Goal: Answer question/provide support: Share knowledge or assist other users

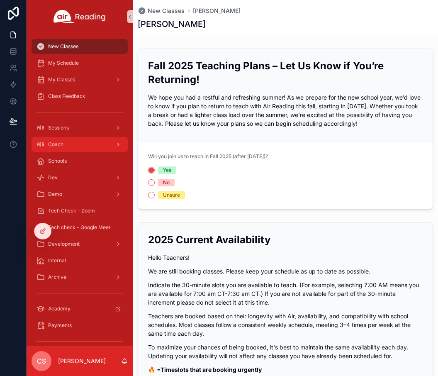
click at [90, 143] on div "Coach" at bounding box center [79, 144] width 86 height 13
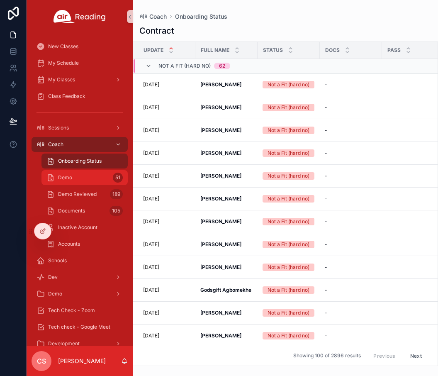
click at [70, 177] on span "Demo" at bounding box center [65, 177] width 14 height 7
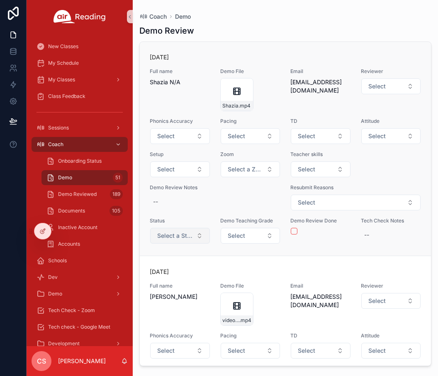
scroll to position [221, 0]
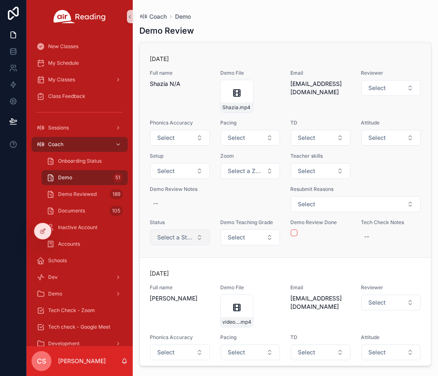
click at [177, 237] on span "Select a Status" at bounding box center [175, 237] width 36 height 8
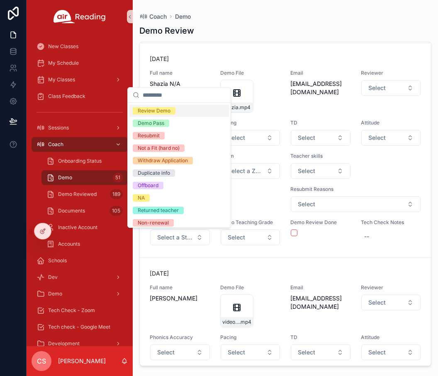
click at [155, 113] on div "Review Demo" at bounding box center [154, 110] width 33 height 7
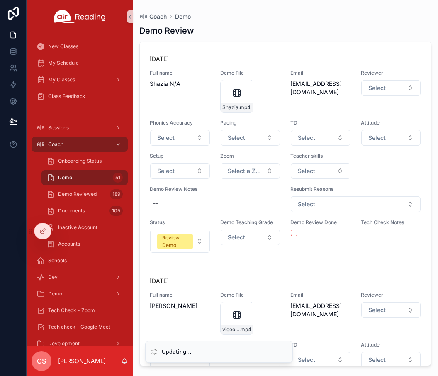
scroll to position [525, 0]
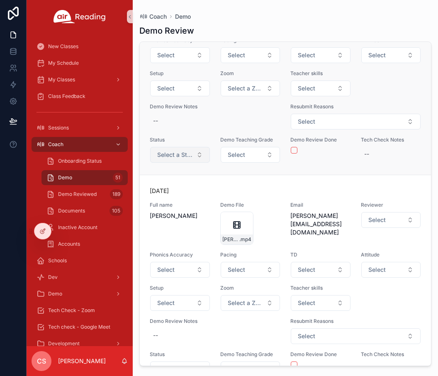
click at [183, 158] on span "Select a Status" at bounding box center [175, 154] width 36 height 8
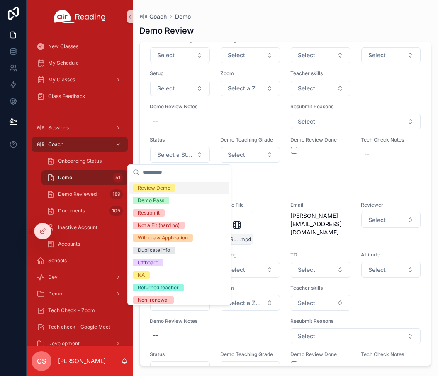
click at [177, 188] on div "Review Demo" at bounding box center [178, 188] width 99 height 12
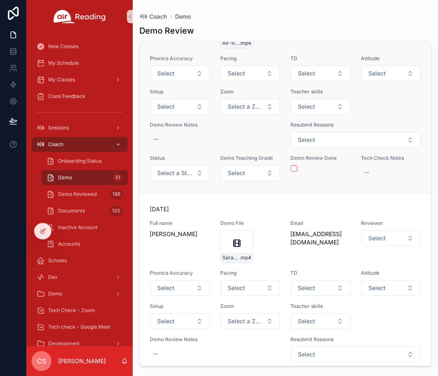
scroll to position [1939, 0]
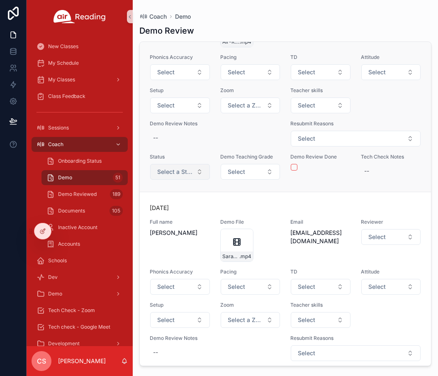
click at [178, 170] on span "Select a Status" at bounding box center [175, 171] width 36 height 8
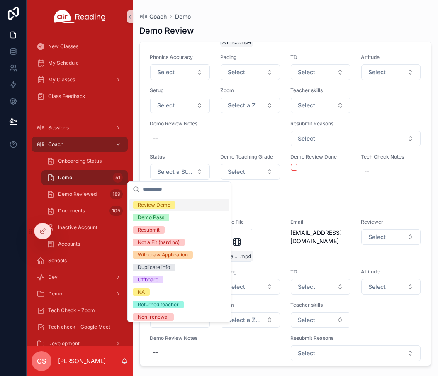
click at [173, 205] on span "Review Demo" at bounding box center [154, 204] width 43 height 7
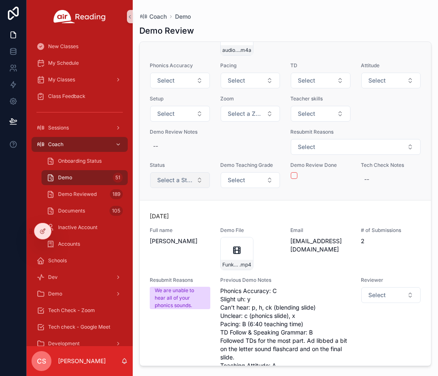
scroll to position [2871, 0]
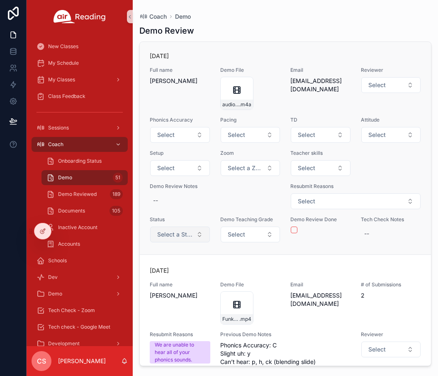
click at [173, 231] on span "Select a Status" at bounding box center [175, 234] width 36 height 8
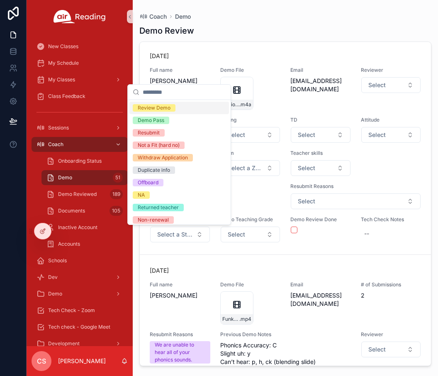
click at [169, 111] on div "Review Demo" at bounding box center [154, 107] width 33 height 7
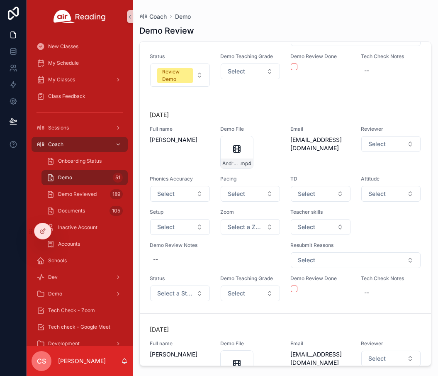
scroll to position [3677, 0]
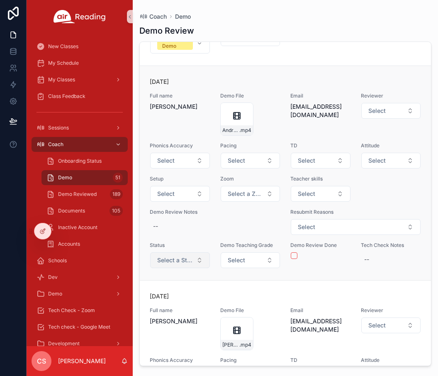
click at [175, 264] on span "Select a Status" at bounding box center [175, 260] width 36 height 8
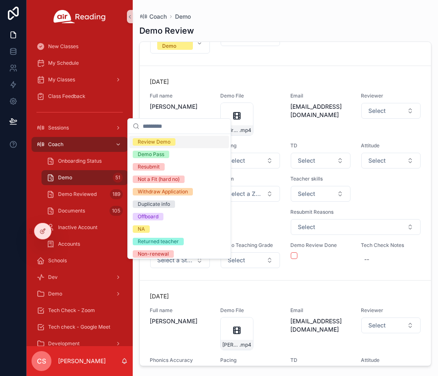
click at [173, 144] on span "Review Demo" at bounding box center [154, 141] width 43 height 7
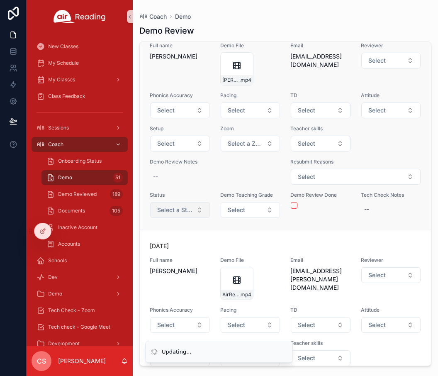
scroll to position [4168, 0]
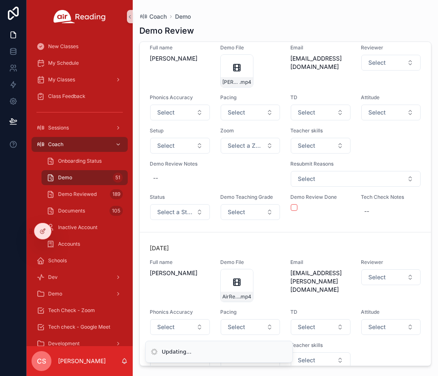
click at [160, 216] on span "Select a Status" at bounding box center [175, 212] width 36 height 8
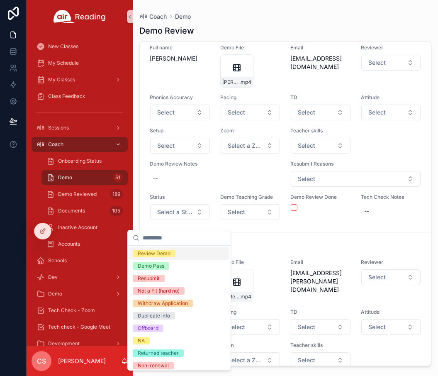
click at [155, 251] on div "Review Demo" at bounding box center [154, 253] width 33 height 7
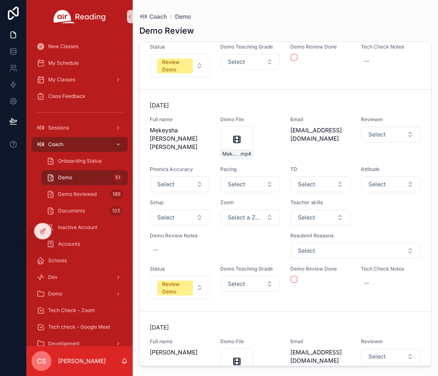
scroll to position [5348, 0]
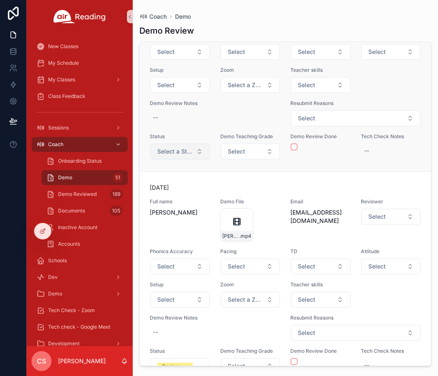
click at [170, 155] on span "Select a Status" at bounding box center [175, 151] width 36 height 8
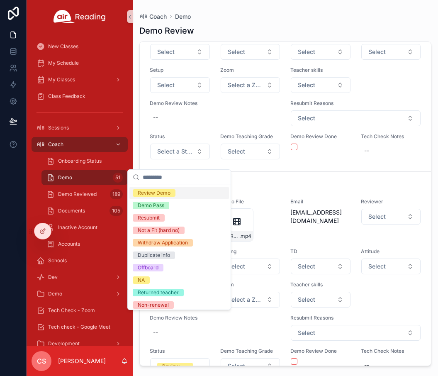
click at [166, 192] on div "Review Demo" at bounding box center [154, 192] width 33 height 7
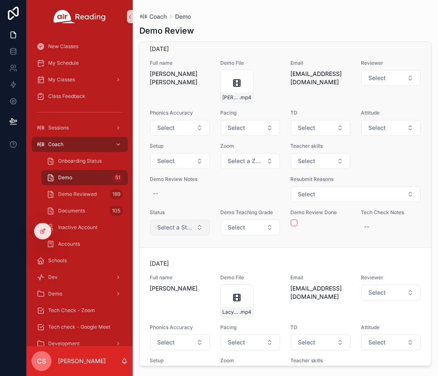
scroll to position [5715, 0]
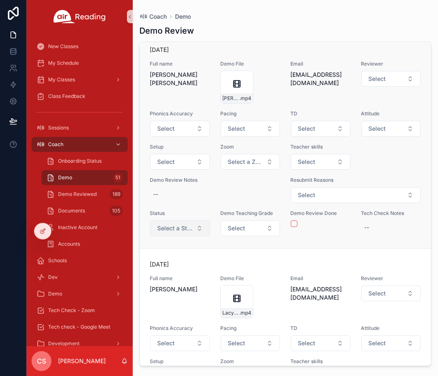
click at [158, 232] on span "Select a Status" at bounding box center [175, 228] width 36 height 8
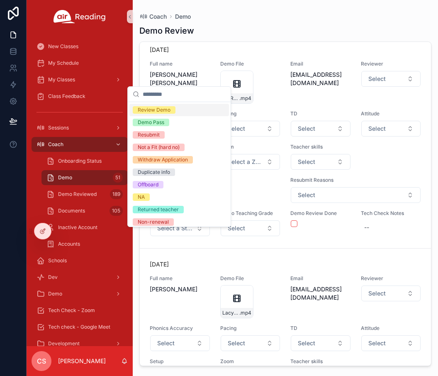
click at [160, 112] on div "Review Demo" at bounding box center [154, 109] width 33 height 7
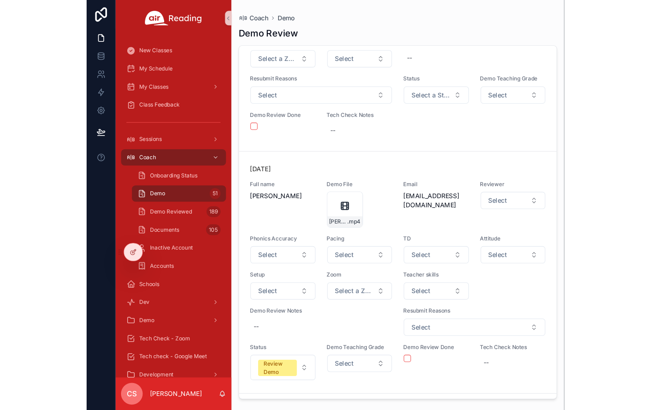
scroll to position [6134, 0]
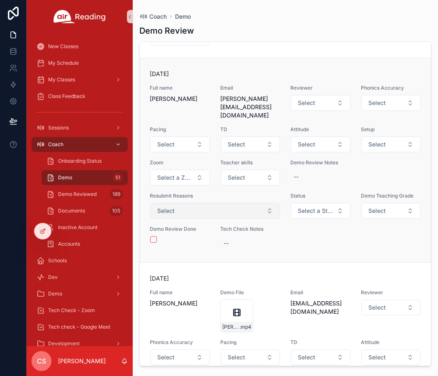
click at [183, 209] on button "Select" at bounding box center [215, 211] width 130 height 16
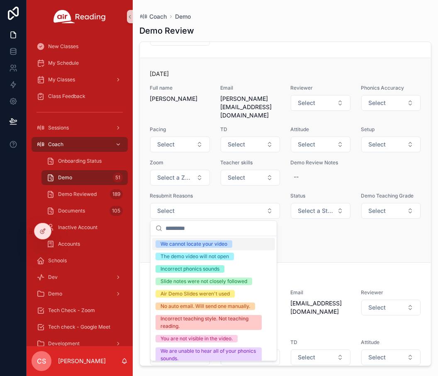
click at [324, 247] on div "Today Full name Linda blakeney Email linda.blakeney11@gmail.com Reviewer Select…" at bounding box center [285, 160] width 271 height 181
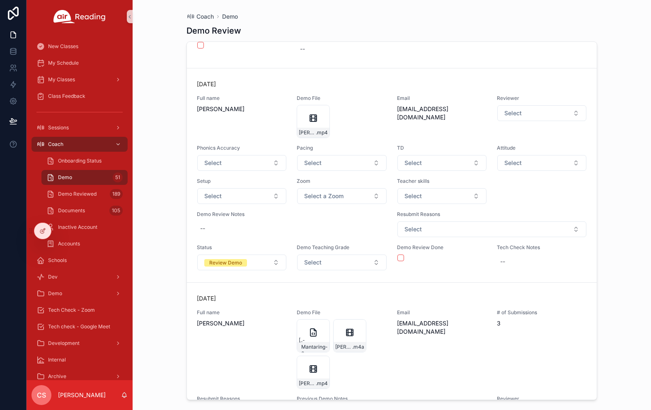
scroll to position [5901, 0]
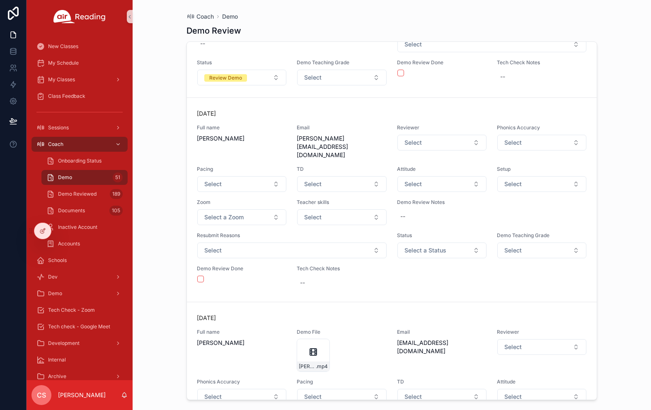
click at [327, 110] on div "Today" at bounding box center [392, 113] width 390 height 8
click at [410, 143] on span "Select" at bounding box center [413, 142] width 17 height 8
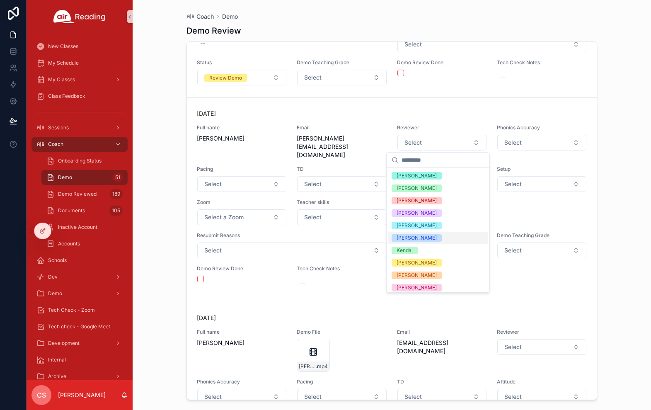
click at [419, 241] on div "Cheryl" at bounding box center [437, 238] width 99 height 12
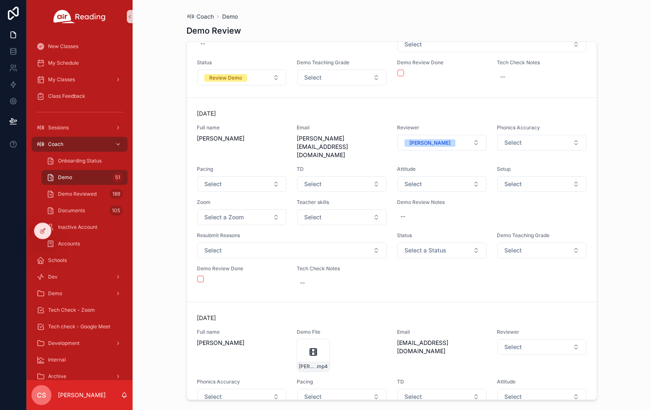
click at [352, 243] on button "Select" at bounding box center [291, 251] width 189 height 16
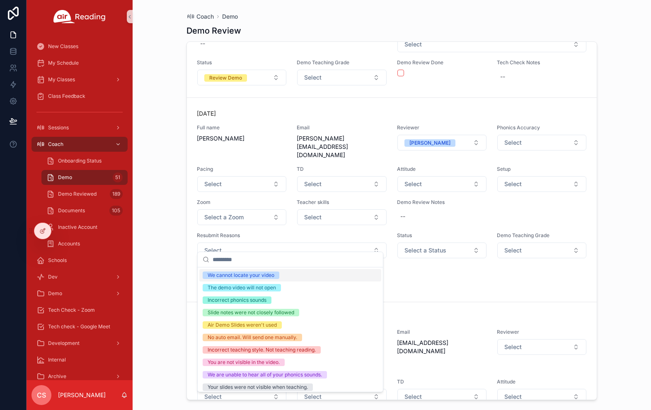
click at [284, 276] on div "We cannot locate your video" at bounding box center [290, 275] width 182 height 12
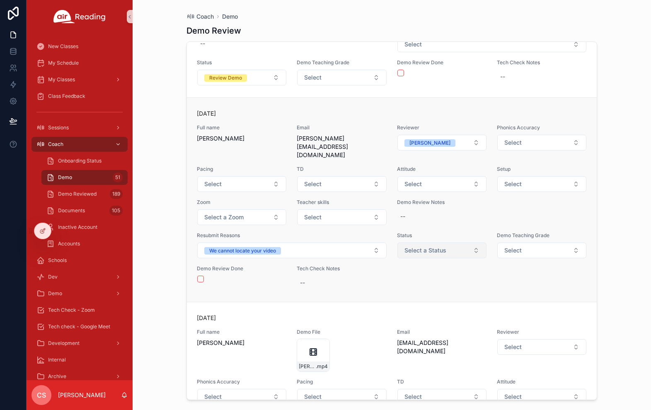
click at [405, 246] on span "Select a Status" at bounding box center [426, 250] width 42 height 8
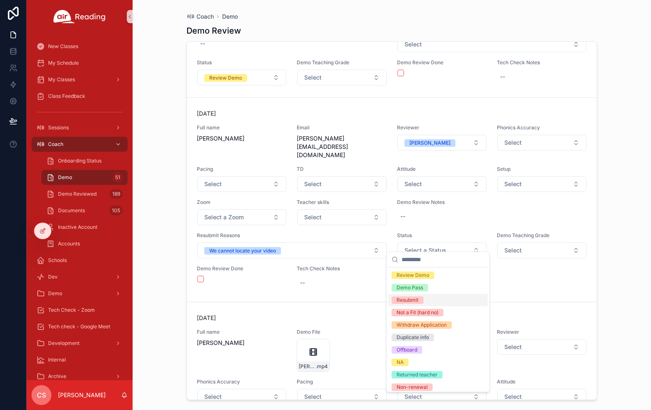
click at [407, 298] on div "Resubmit" at bounding box center [408, 299] width 22 height 7
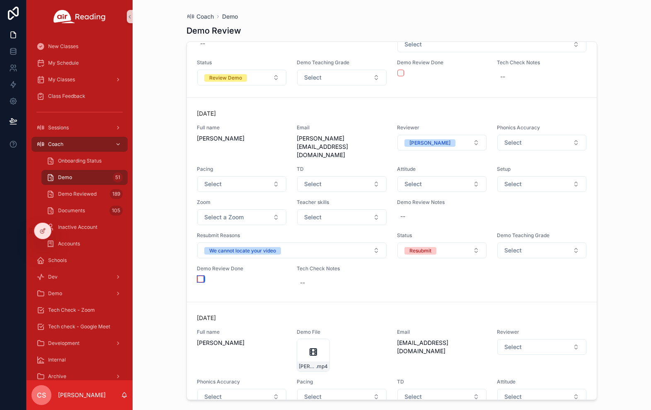
click at [202, 276] on button "scrollable content" at bounding box center [200, 279] width 7 height 7
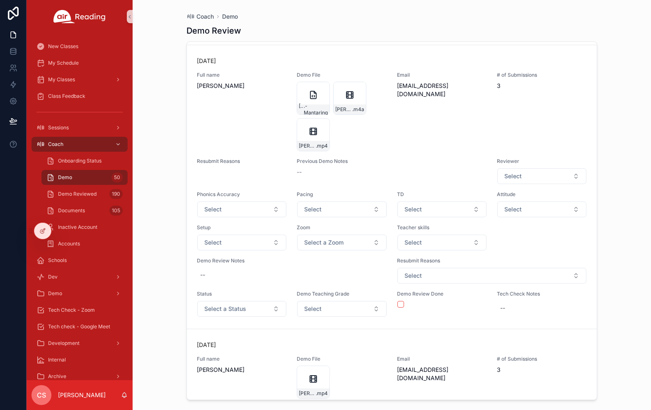
scroll to position [6888, 0]
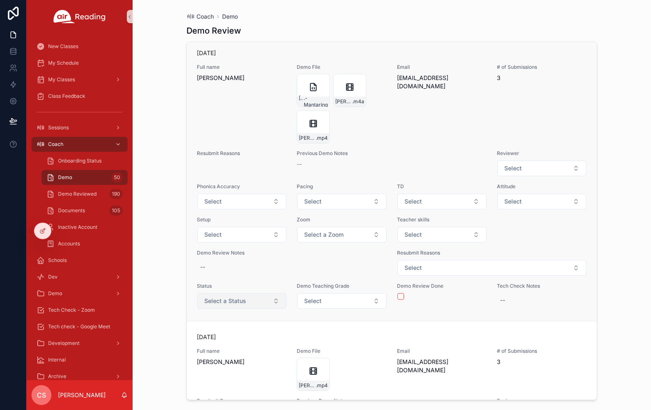
click at [252, 306] on button "Select a Status" at bounding box center [241, 301] width 89 height 16
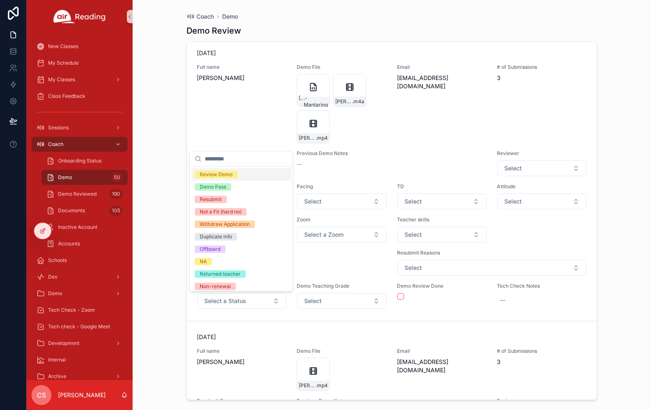
click at [240, 176] on div "Review Demo" at bounding box center [241, 174] width 99 height 12
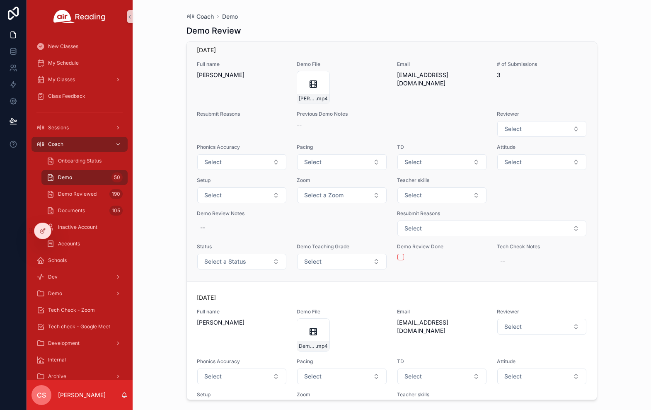
scroll to position [7119, 0]
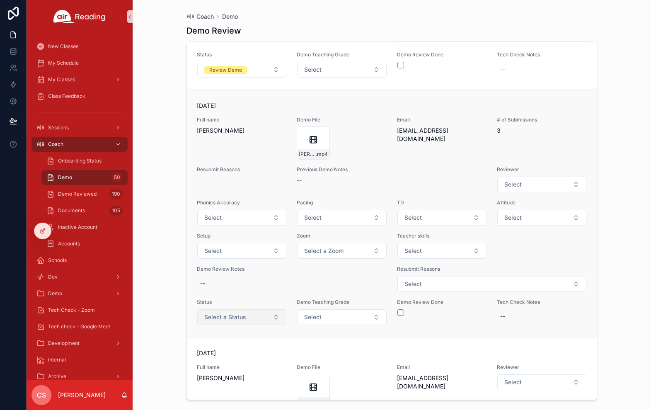
click at [236, 317] on span "Select a Status" at bounding box center [225, 317] width 42 height 8
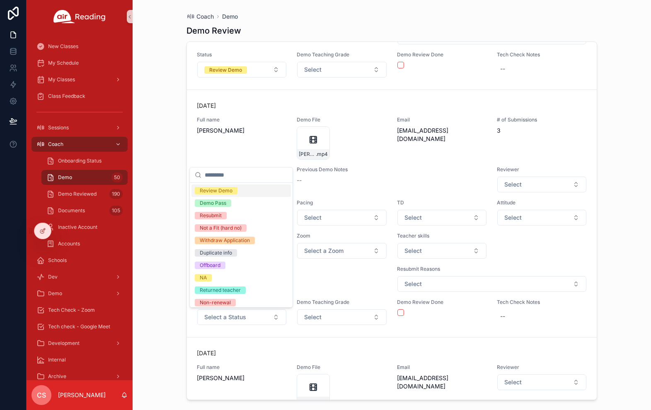
click at [240, 190] on div "Review Demo" at bounding box center [241, 190] width 99 height 12
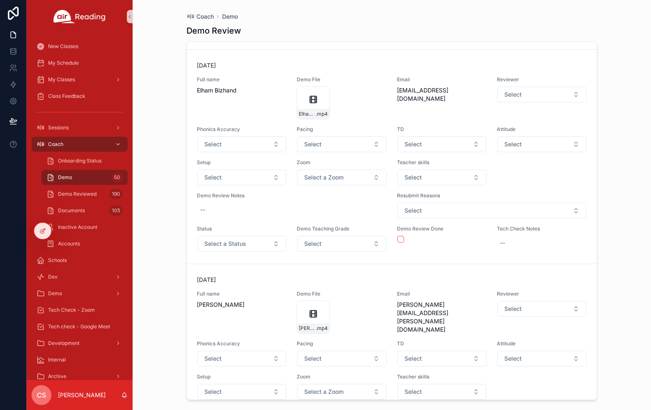
scroll to position [7647, 0]
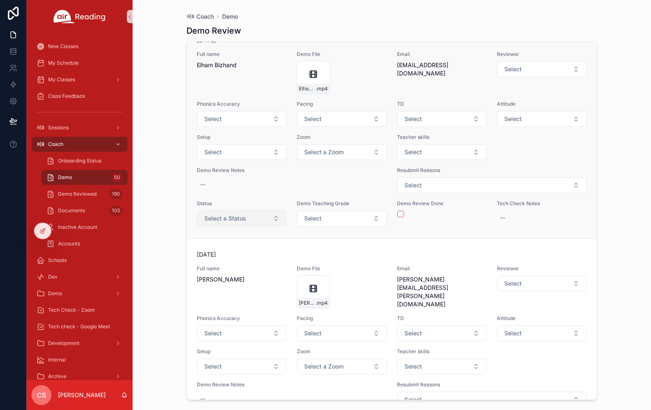
click at [242, 219] on span "Select a Status" at bounding box center [225, 218] width 42 height 8
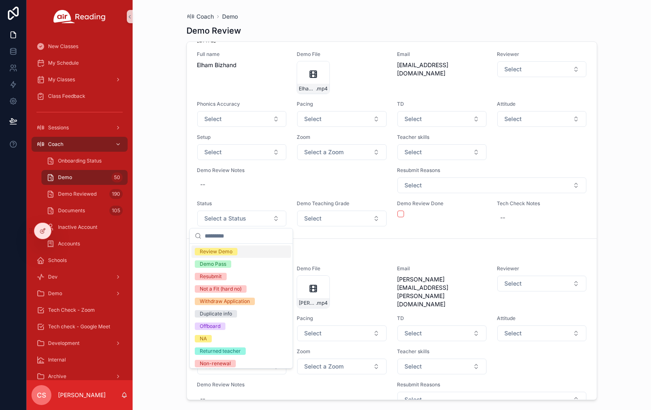
click at [232, 250] on span "Review Demo" at bounding box center [216, 251] width 43 height 7
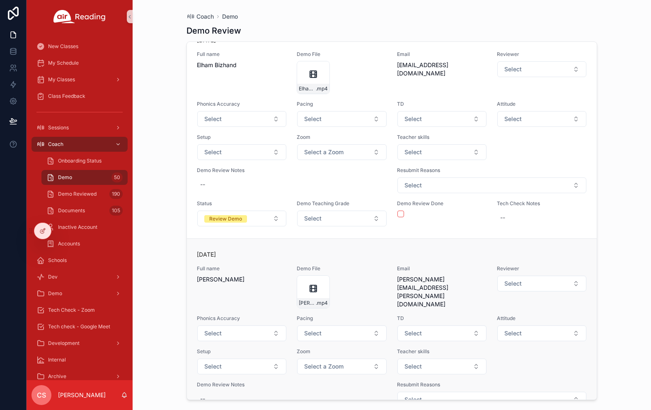
scroll to position [7772, 0]
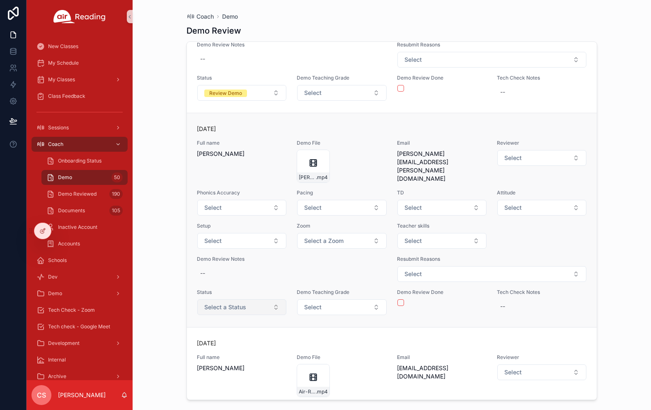
click at [232, 303] on span "Select a Status" at bounding box center [225, 307] width 42 height 8
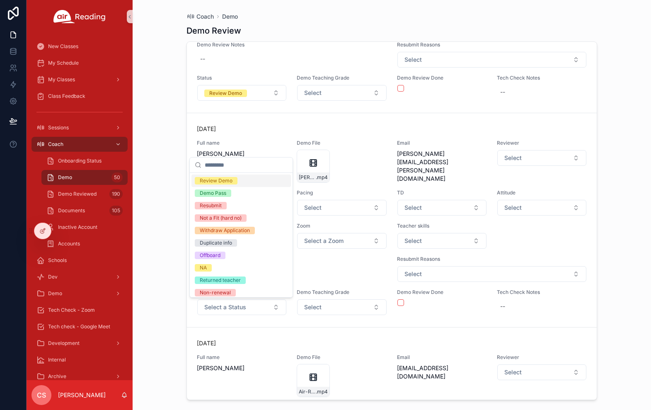
click at [229, 183] on div "Review Demo" at bounding box center [216, 180] width 33 height 7
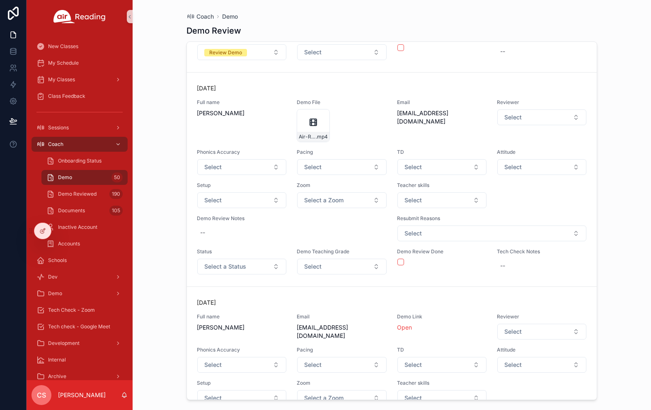
scroll to position [9092, 0]
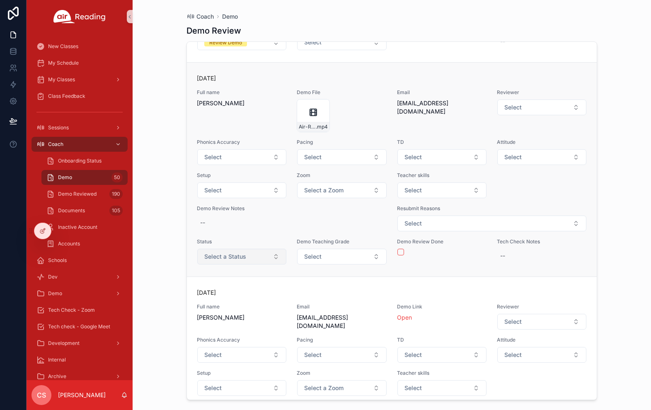
click at [236, 258] on span "Select a Status" at bounding box center [225, 256] width 42 height 8
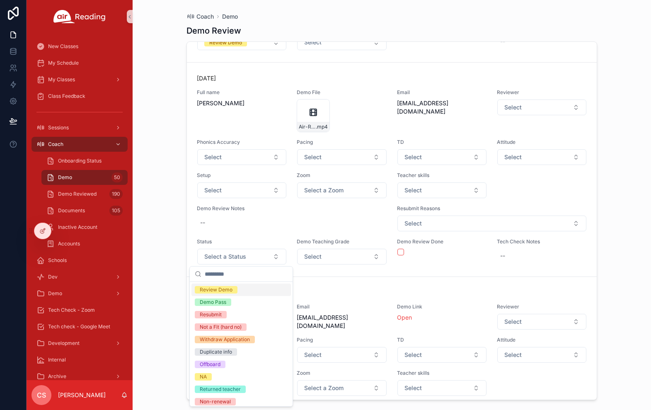
click at [233, 288] on span "Review Demo" at bounding box center [216, 289] width 43 height 7
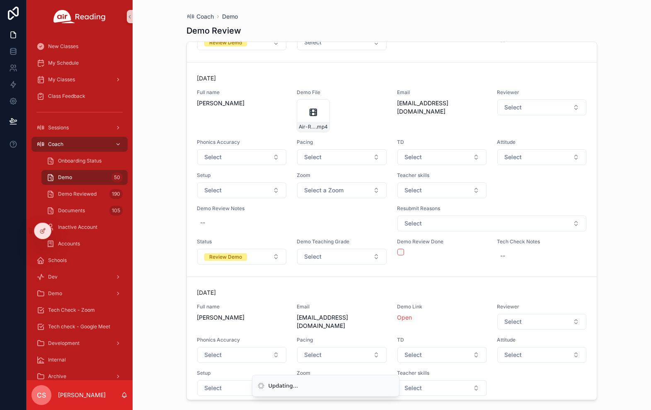
scroll to position [9269, 0]
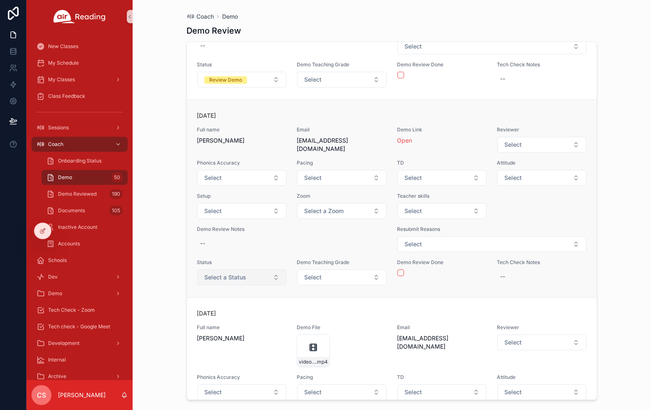
click at [250, 281] on button "Select a Status" at bounding box center [241, 277] width 89 height 16
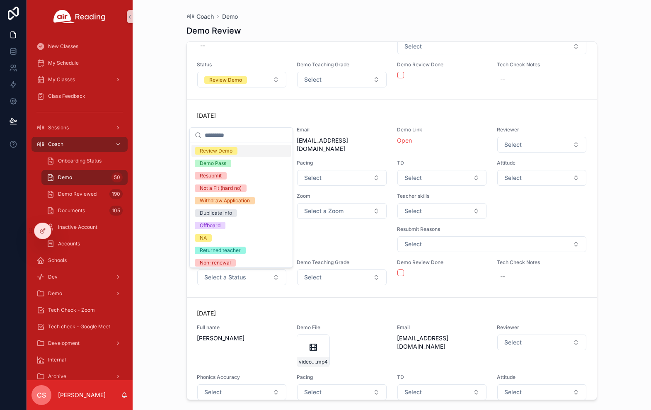
click at [233, 149] on span "Review Demo" at bounding box center [216, 150] width 43 height 7
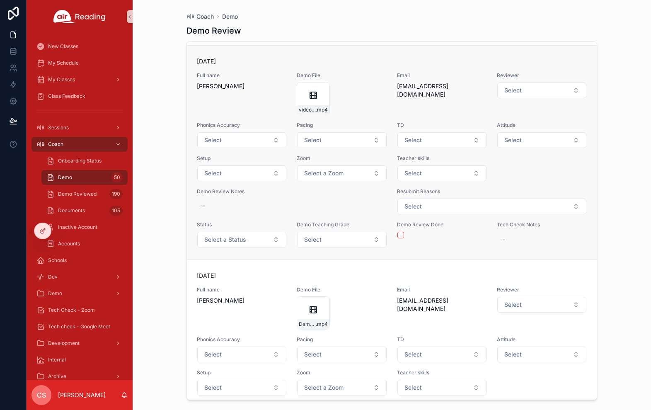
scroll to position [9526, 0]
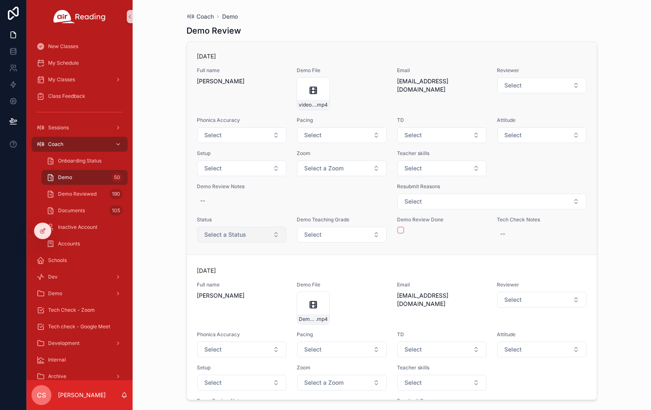
click at [214, 240] on button "Select a Status" at bounding box center [241, 235] width 89 height 16
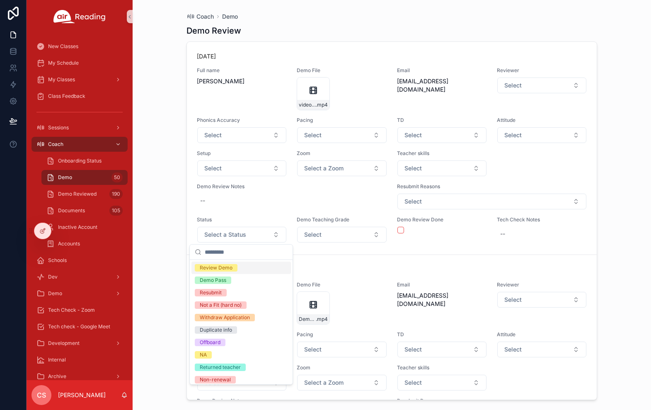
click at [215, 268] on div "Review Demo" at bounding box center [216, 267] width 33 height 7
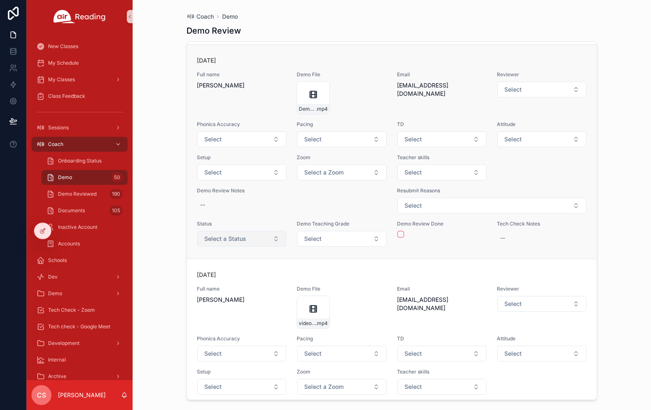
scroll to position [9737, 0]
click at [220, 243] on button "Select a Status" at bounding box center [241, 238] width 89 height 16
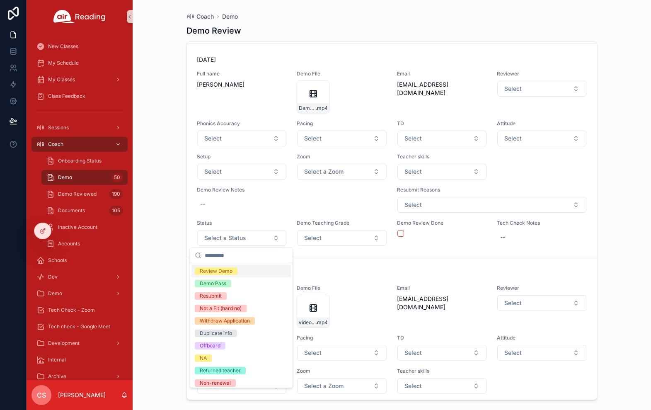
click at [221, 271] on div "Review Demo" at bounding box center [216, 270] width 33 height 7
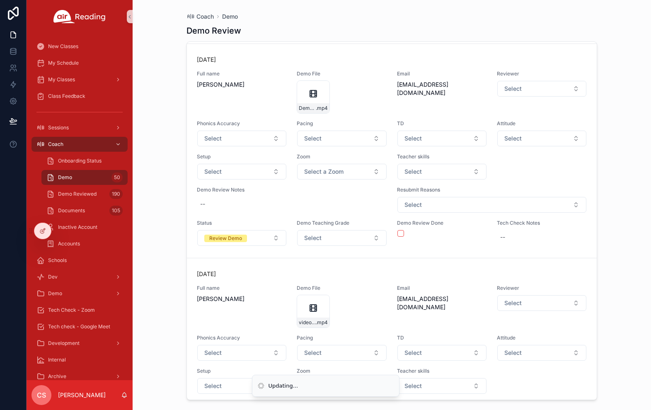
scroll to position [9970, 0]
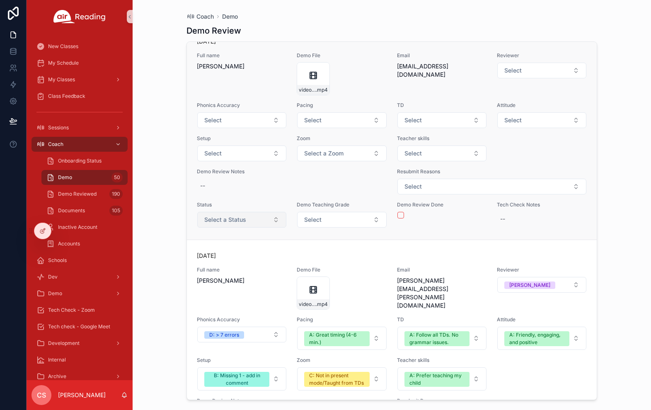
click at [226, 224] on button "Select a Status" at bounding box center [241, 220] width 89 height 16
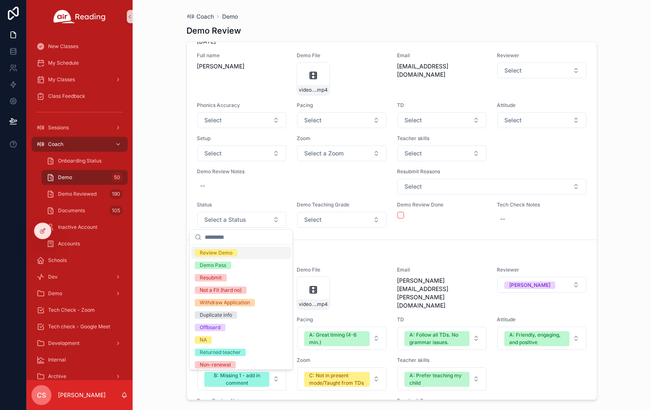
click at [223, 252] on div "Review Demo" at bounding box center [216, 252] width 33 height 7
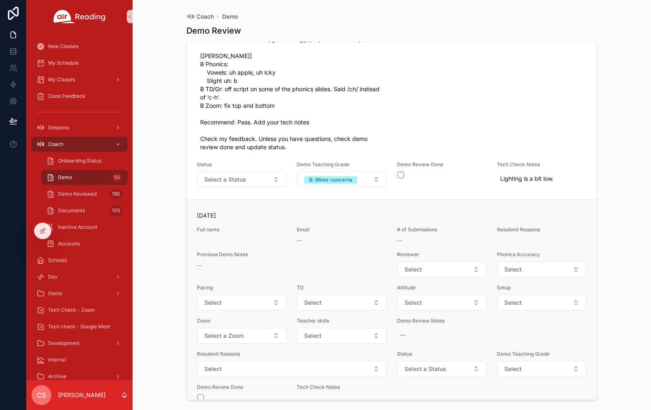
scroll to position [11807, 0]
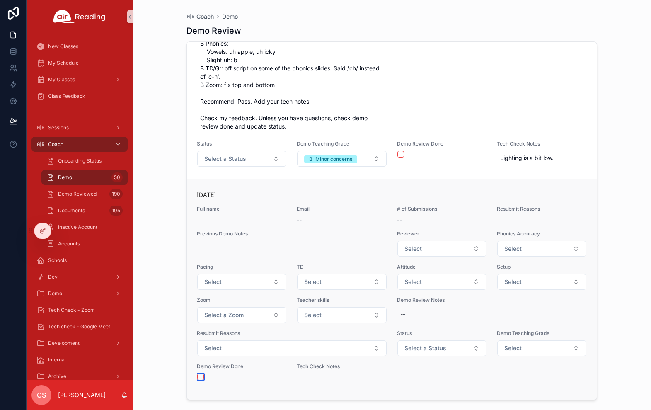
click at [199, 375] on button "scrollable content" at bounding box center [200, 377] width 7 height 7
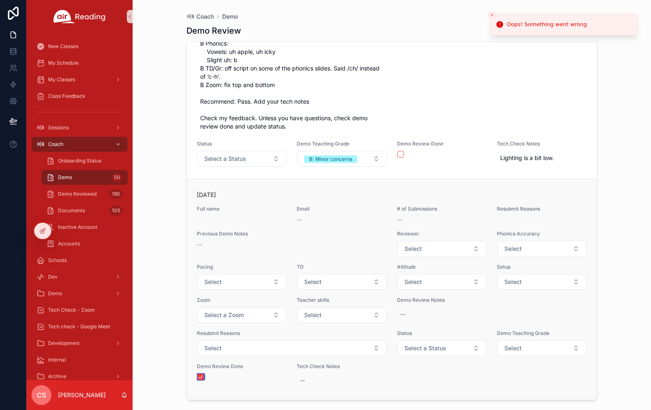
click at [200, 375] on button "scrollable content" at bounding box center [200, 377] width 7 height 7
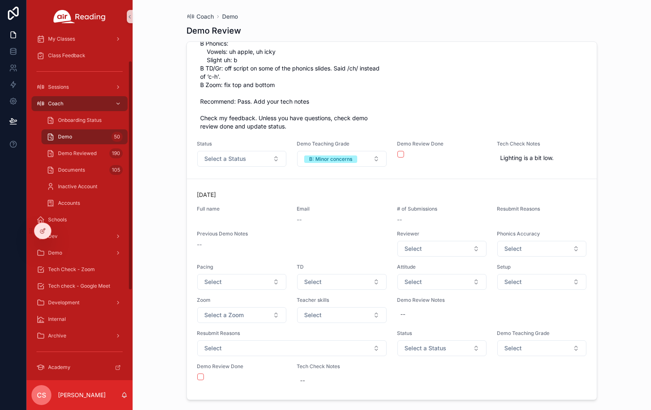
scroll to position [41, 0]
click at [64, 284] on span "Tech check - Google Meet" at bounding box center [79, 285] width 62 height 7
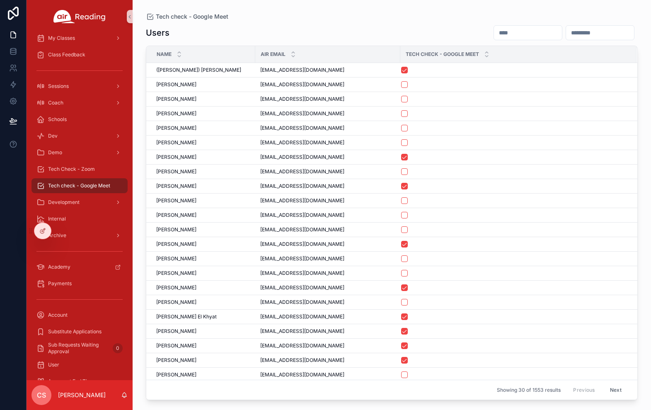
click at [437, 32] on input "scrollable content" at bounding box center [528, 33] width 68 height 12
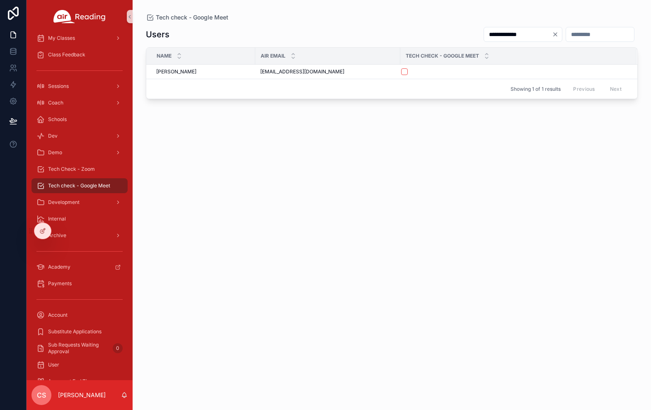
type input "**********"
click at [406, 70] on button "scrollable content" at bounding box center [404, 71] width 7 height 7
click at [60, 39] on span "My Classes" at bounding box center [61, 38] width 27 height 7
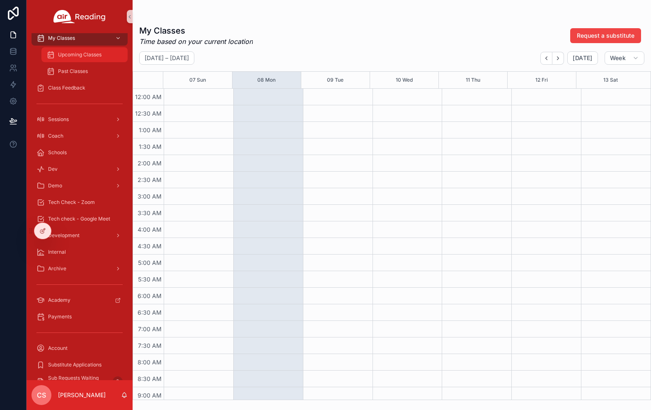
click at [61, 57] on span "Upcoming Classes" at bounding box center [80, 54] width 44 height 7
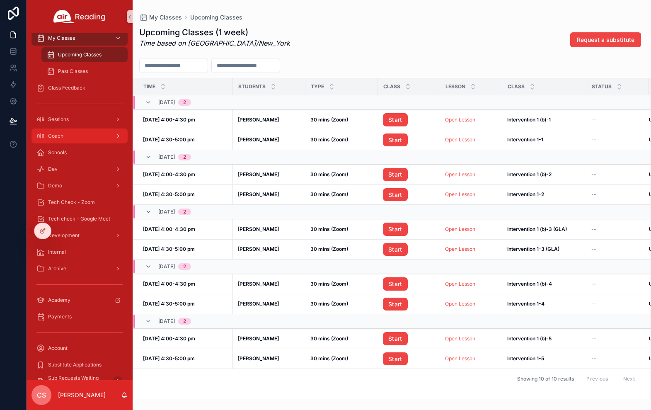
click at [65, 137] on div "Coach" at bounding box center [79, 135] width 86 height 13
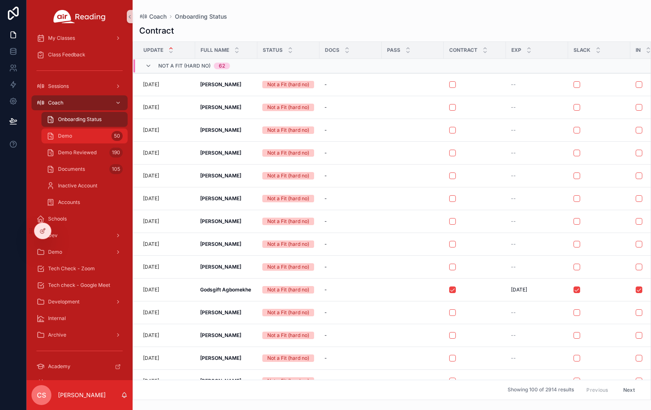
click at [69, 135] on span "Demo" at bounding box center [65, 136] width 14 height 7
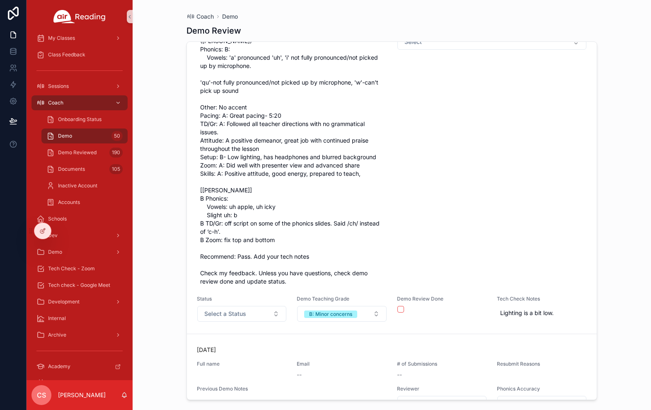
scroll to position [11564, 0]
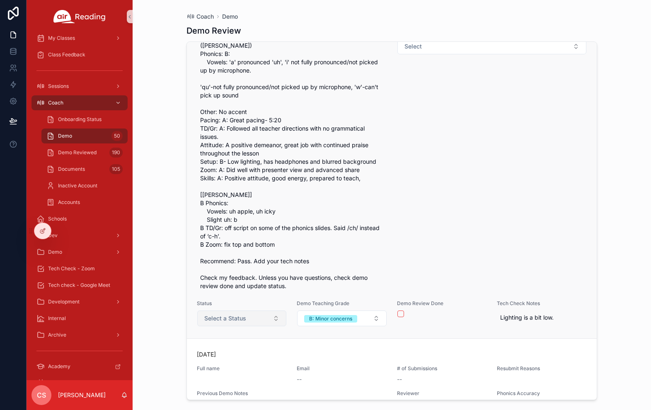
click at [245, 323] on span "Select a Status" at bounding box center [225, 318] width 42 height 8
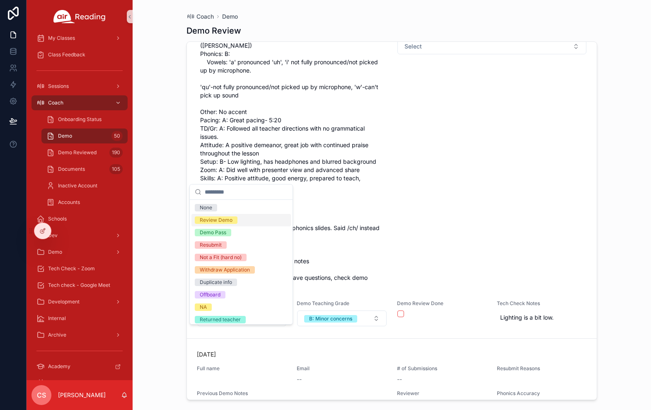
click at [248, 221] on div "Review Demo" at bounding box center [241, 220] width 99 height 12
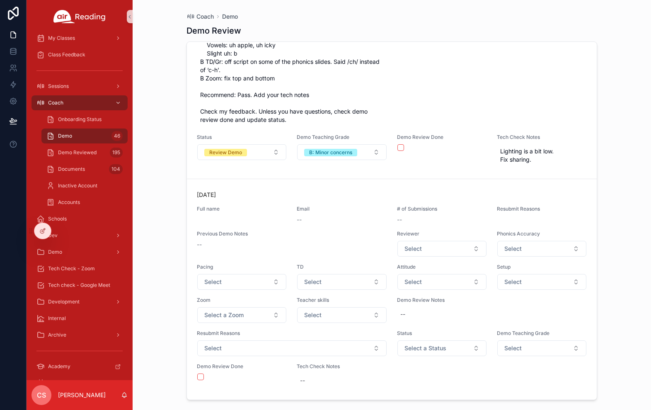
scroll to position [10691, 0]
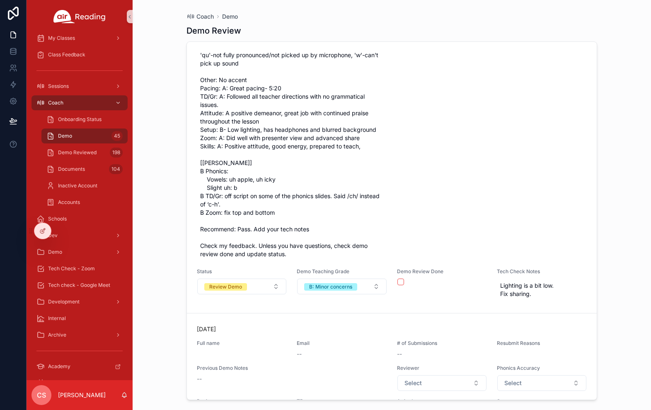
scroll to position [10961, 0]
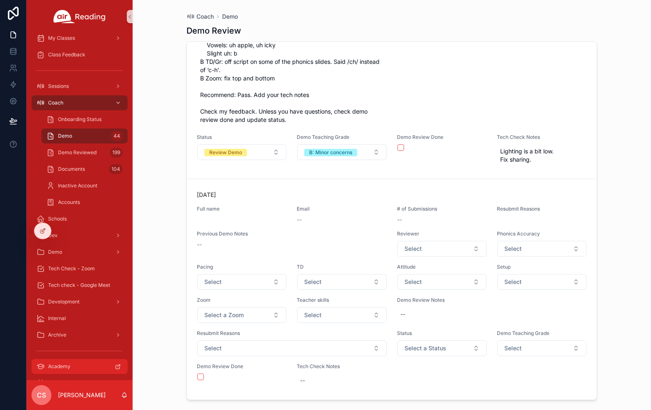
click at [75, 361] on div "Academy" at bounding box center [79, 366] width 86 height 13
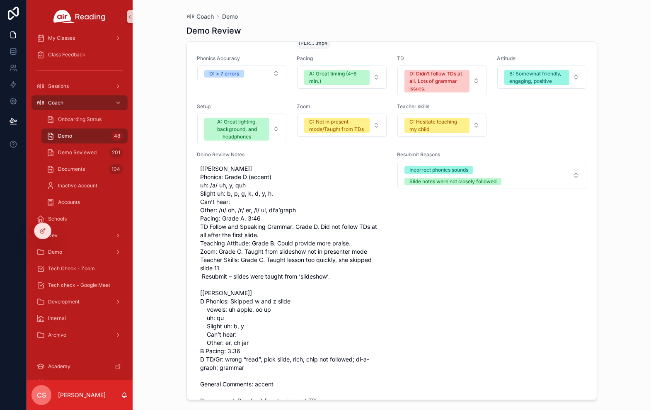
scroll to position [13512, 0]
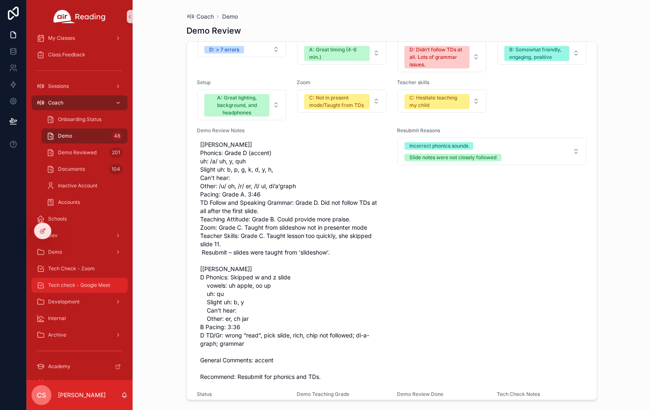
click at [66, 283] on span "Tech check - Google Meet" at bounding box center [79, 285] width 62 height 7
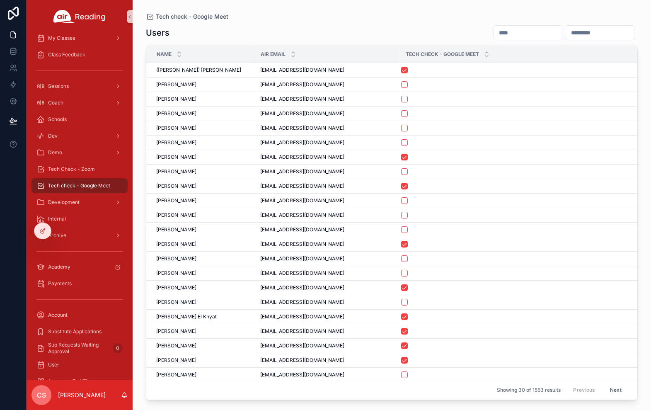
click at [495, 32] on input "scrollable content" at bounding box center [528, 33] width 68 height 12
type input "******"
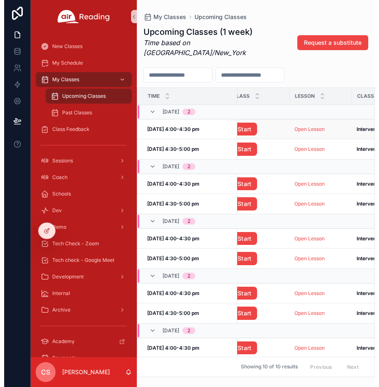
scroll to position [0, 156]
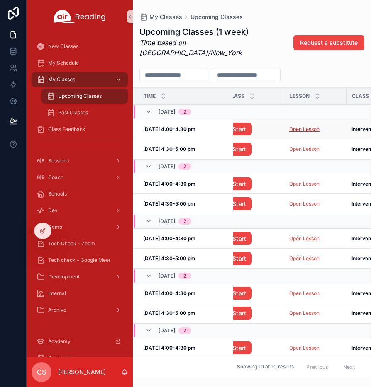
click at [299, 126] on link "Open Lesson" at bounding box center [304, 129] width 30 height 6
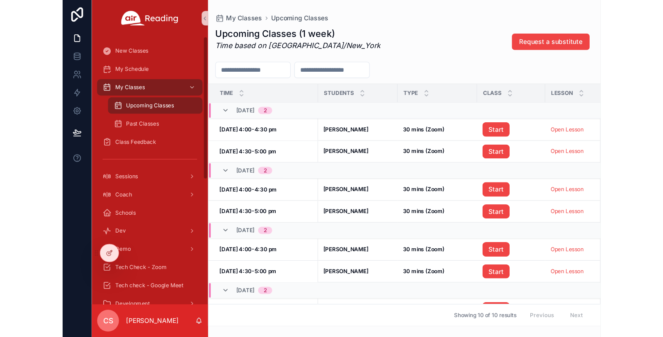
scroll to position [0, 156]
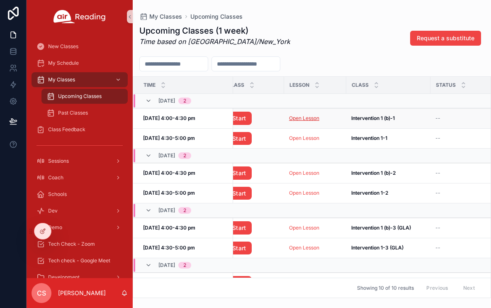
click at [300, 116] on link "Open Lesson" at bounding box center [304, 118] width 30 height 6
click at [294, 138] on link "Open Lesson" at bounding box center [304, 138] width 30 height 6
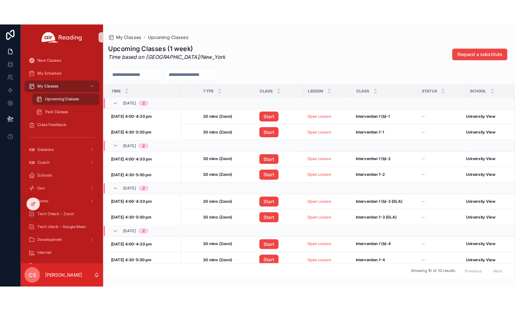
scroll to position [0, 56]
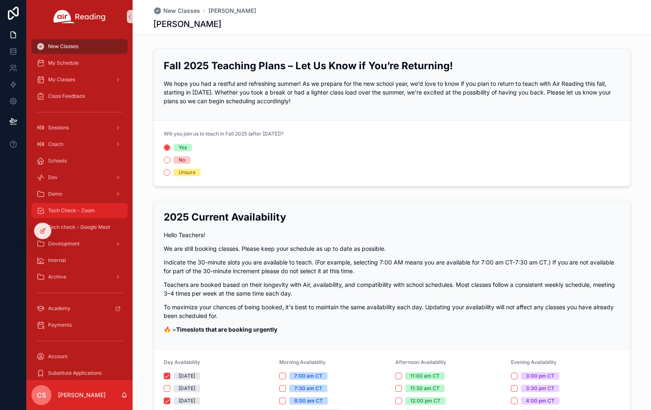
click at [67, 209] on span "Tech Check - Zoom" at bounding box center [71, 210] width 47 height 7
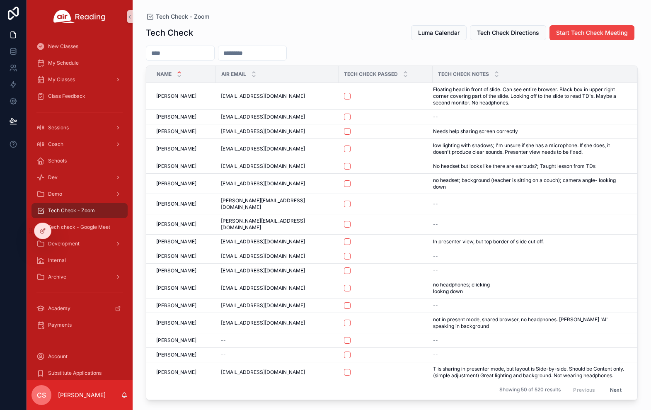
click at [187, 51] on input "scrollable content" at bounding box center [180, 53] width 68 height 12
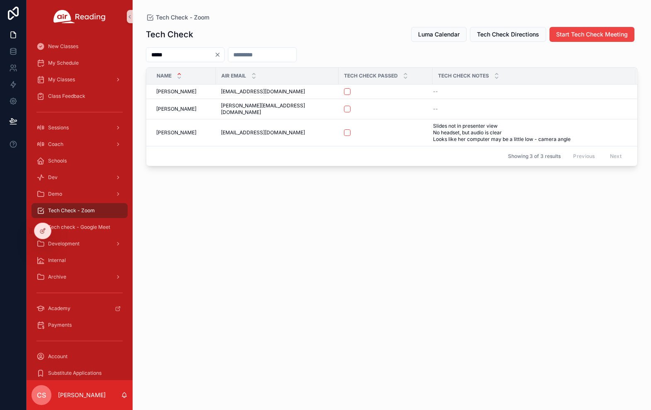
type input "******"
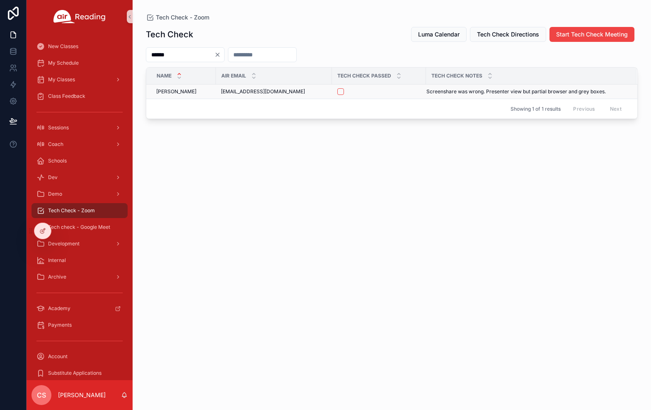
click at [469, 91] on span "Screenshare was wrong. Presenter view but partial browser and grey boxes." at bounding box center [516, 91] width 179 height 7
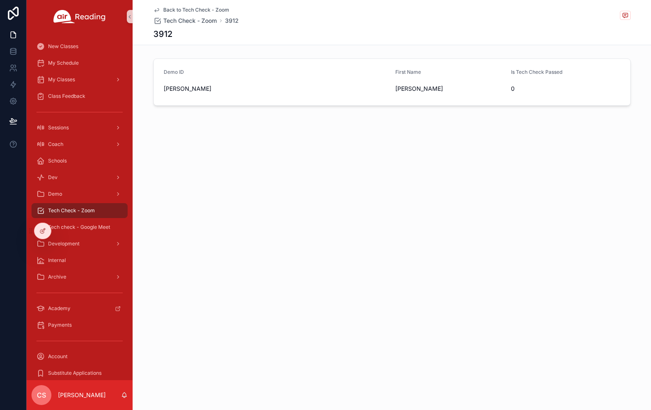
click at [180, 9] on span "Back to Tech Check - Zoom" at bounding box center [196, 10] width 66 height 7
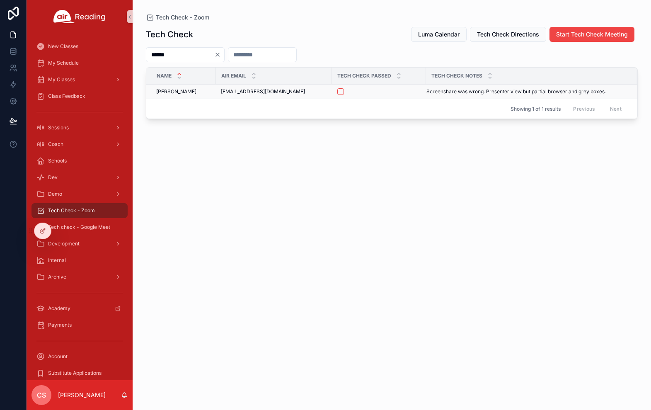
copy span "Screenshare was wrong. Presenter view but partial browser and grey boxes."
copy span "[PERSON_NAME]"
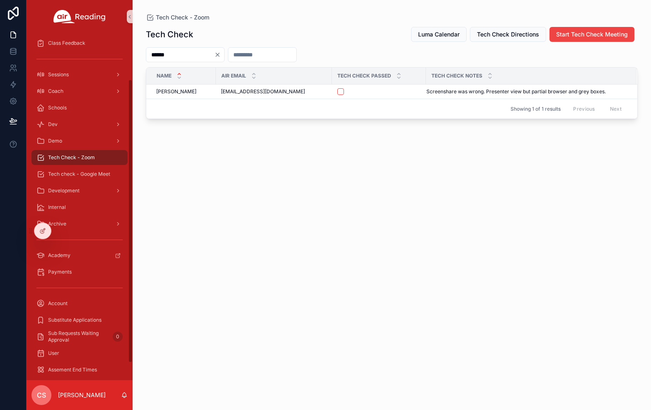
scroll to position [78, 0]
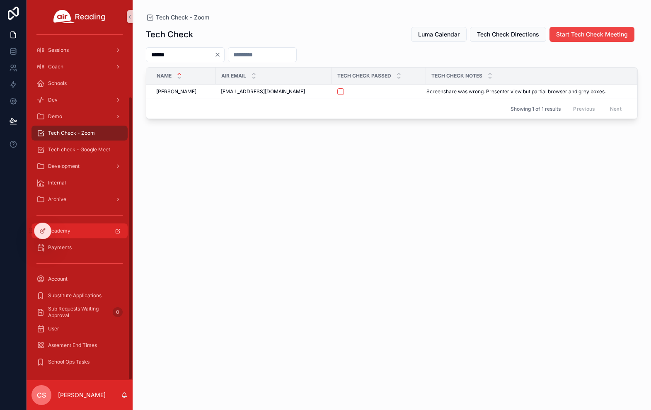
click at [63, 231] on span "Academy" at bounding box center [59, 231] width 22 height 7
